Goal: Check status: Check status

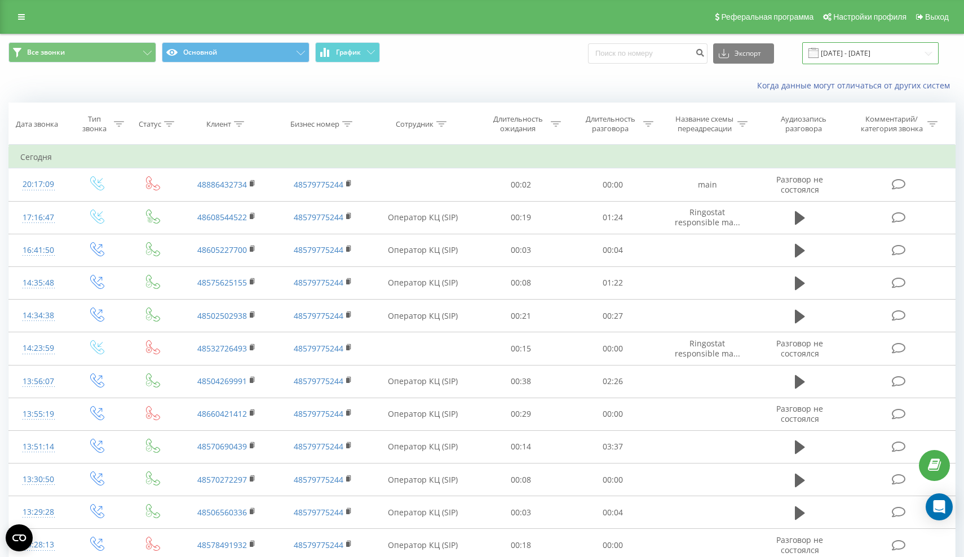
click at [909, 64] on input "21.09.2025 - 21.09.2025" at bounding box center [870, 53] width 136 height 22
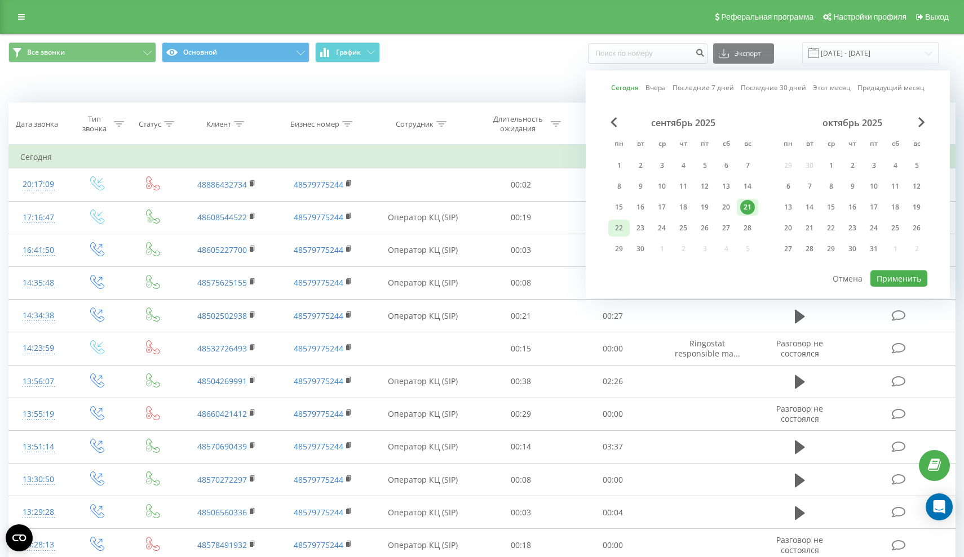
click at [615, 236] on div "22" at bounding box center [619, 228] width 15 height 15
click at [913, 287] on button "Применить" at bounding box center [898, 279] width 57 height 16
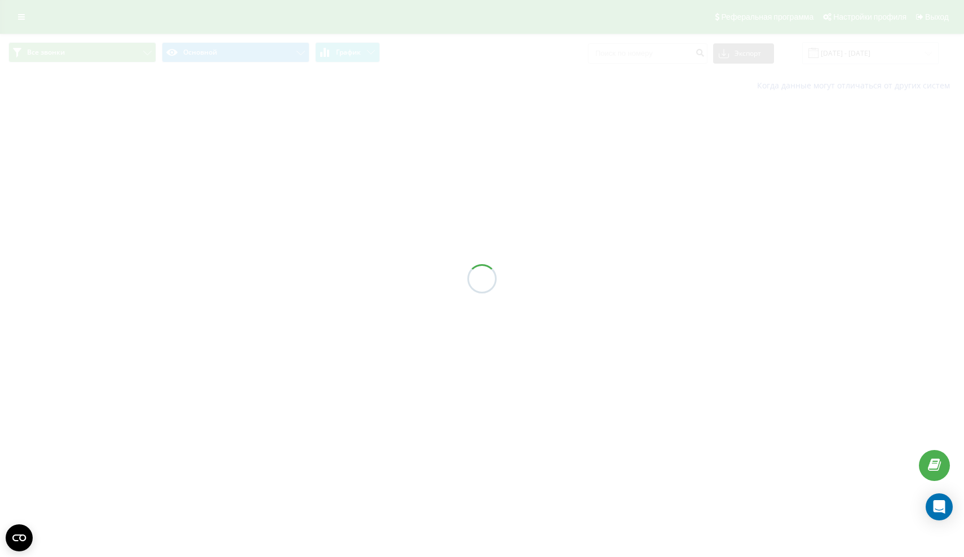
type input "[DATE] - [DATE]"
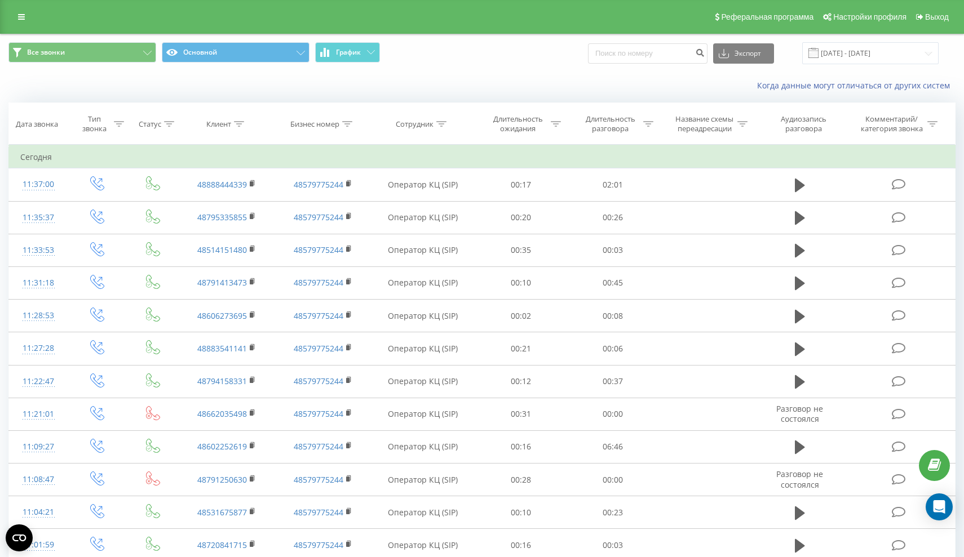
click at [847, 67] on div "Все звонки Основной График Экспорт .csv .xls .xlsx [DATE] - [DATE]" at bounding box center [482, 53] width 963 height 38
click at [849, 52] on div "Все звонки Основной График Экспорт .csv .xls .xlsx [DATE] - [DATE]" at bounding box center [482, 53] width 963 height 38
click at [848, 64] on input "[DATE] - [DATE]" at bounding box center [870, 53] width 136 height 22
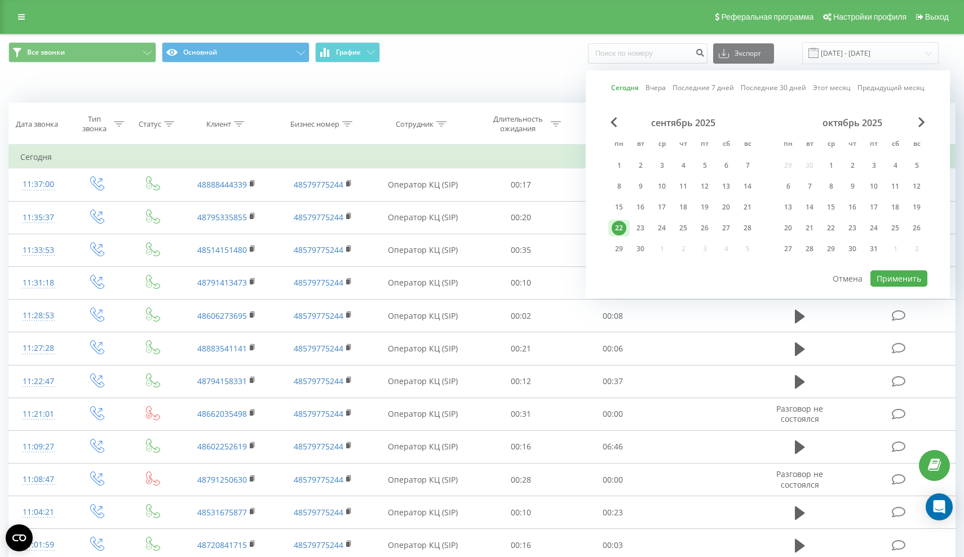
click at [622, 236] on div "22" at bounding box center [619, 228] width 15 height 15
click at [914, 287] on button "Применить" at bounding box center [898, 279] width 57 height 16
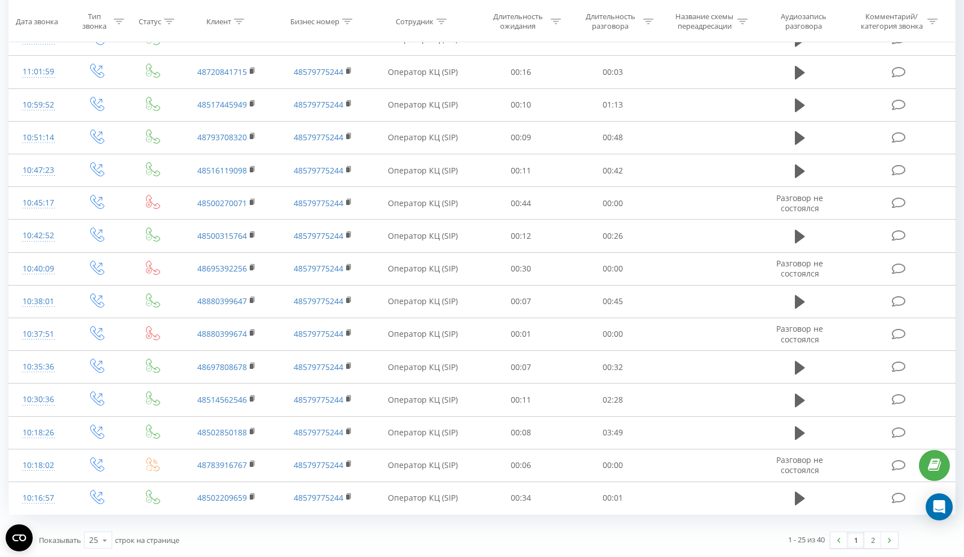
scroll to position [480, 0]
